Goal: Use online tool/utility: Use online tool/utility

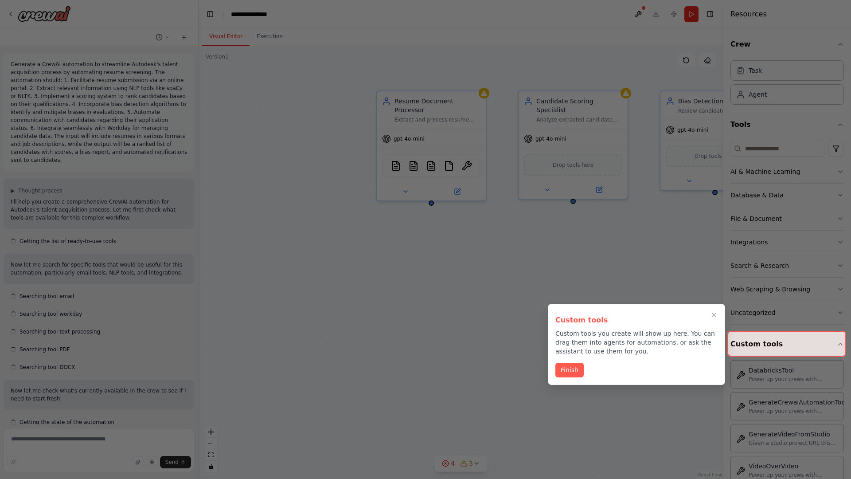
scroll to position [123, 0]
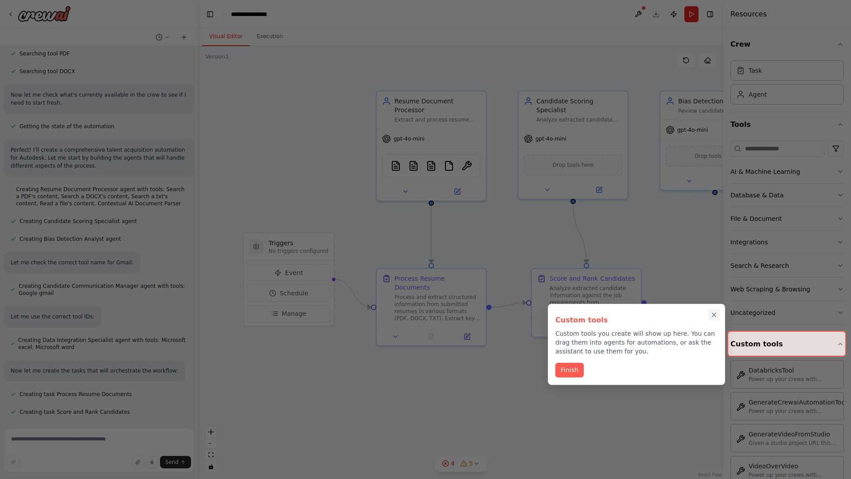
click at [714, 315] on icon "Close walkthrough" at bounding box center [714, 315] width 4 height 4
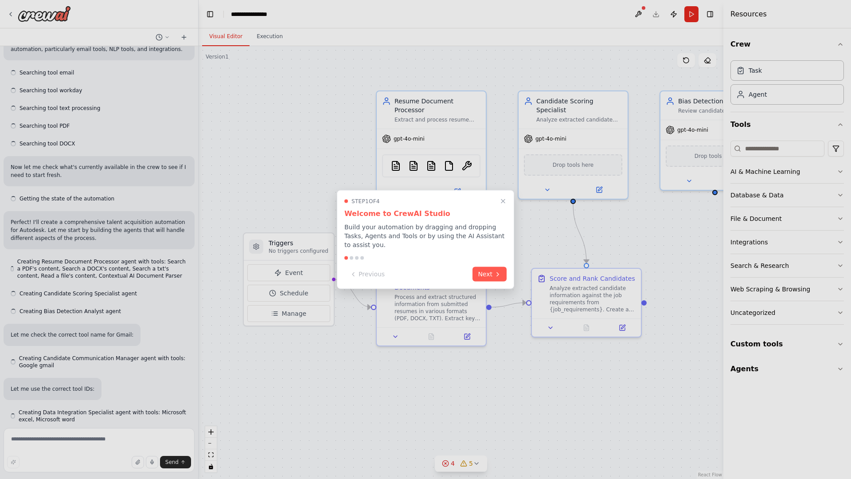
scroll to position [296, 0]
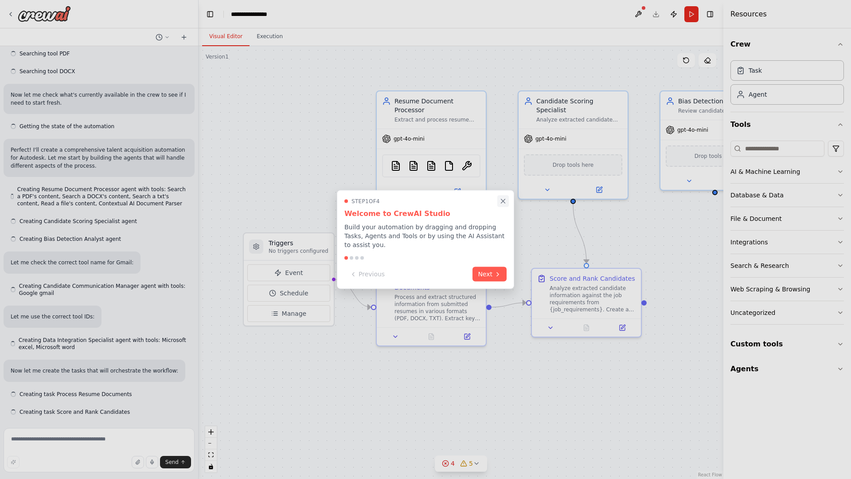
click at [503, 201] on icon "Close walkthrough" at bounding box center [503, 201] width 4 height 4
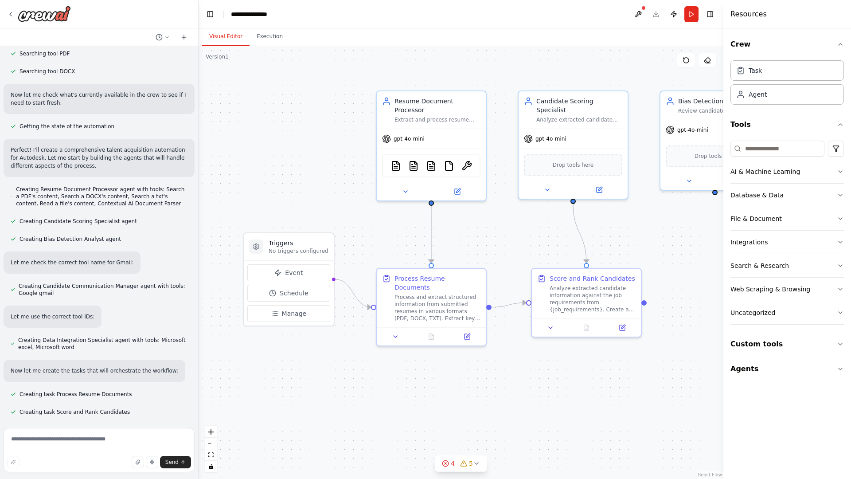
scroll to position [0, 0]
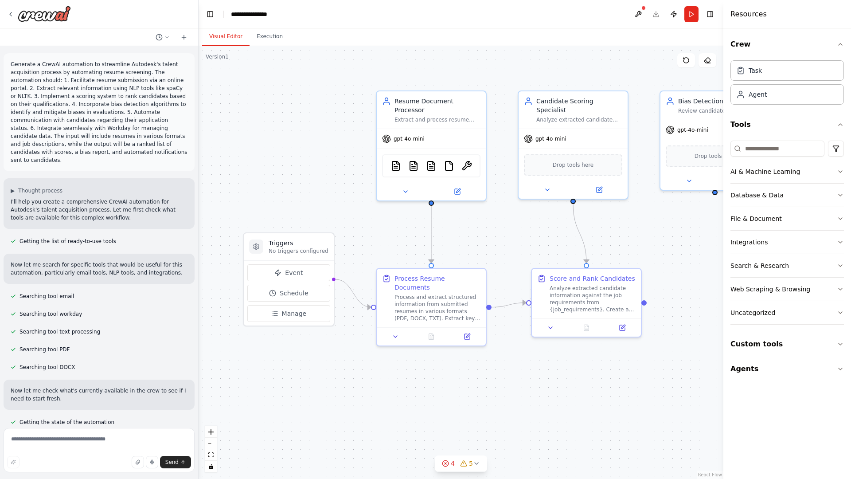
click at [12, 62] on p "Generate a CrewAI automation to streamline Autodesk's talent acquisition proces…" at bounding box center [99, 112] width 177 height 104
click at [261, 98] on div ".deletable-edge-delete-btn { width: 20px; height: 20px; border: 0px solid #ffff…" at bounding box center [461, 262] width 525 height 433
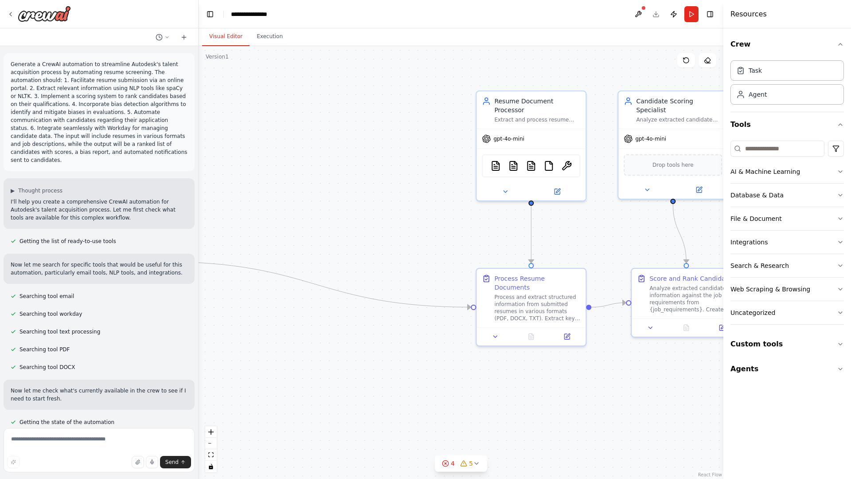
drag, startPoint x: 313, startPoint y: 256, endPoint x: 127, endPoint y: 238, distance: 187.0
click at [127, 238] on div "Generate a CrewAI automation to streamline Autodesk's talent acquisition proces…" at bounding box center [425, 239] width 851 height 479
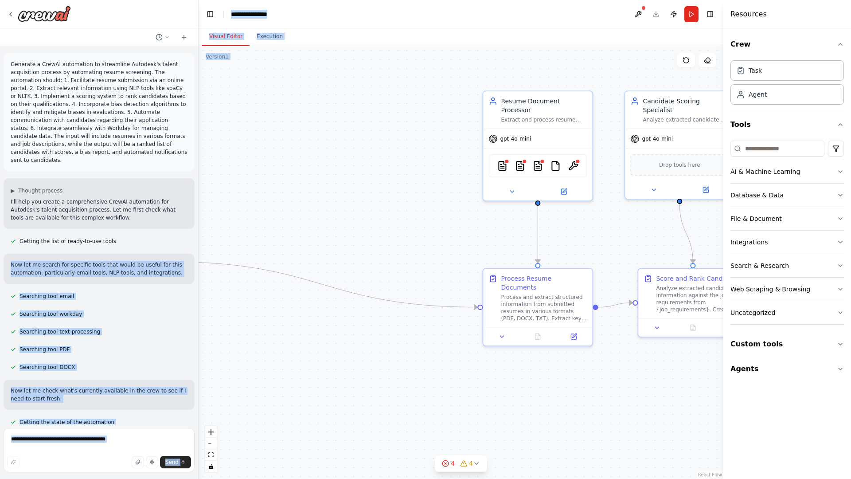
drag, startPoint x: 127, startPoint y: 238, endPoint x: 293, endPoint y: 236, distance: 165.8
click at [293, 236] on div "Generate a CrewAI automation to streamline Autodesk's talent acquisition proces…" at bounding box center [425, 239] width 851 height 479
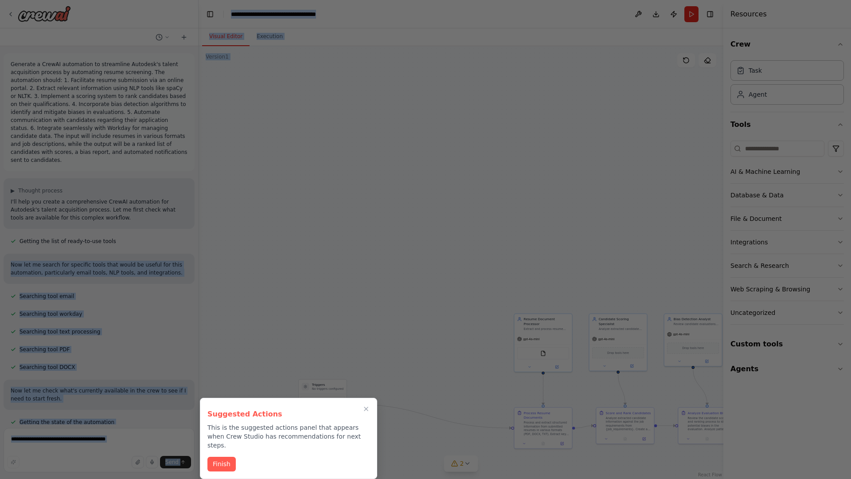
drag, startPoint x: 344, startPoint y: 116, endPoint x: 336, endPoint y: 257, distance: 141.2
click at [336, 257] on div "Generate a CrewAI automation to streamline Autodesk's talent acquisition proces…" at bounding box center [425, 239] width 851 height 479
